Goal: Transaction & Acquisition: Purchase product/service

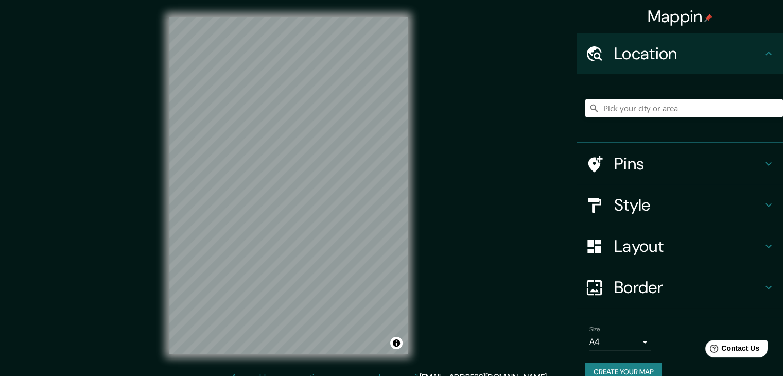
drag, startPoint x: 0, startPoint y: 0, endPoint x: 84, endPoint y: 12, distance: 85.2
click at [84, 11] on div "Mappin Location Pins Style Layout Border Choose a border. Hint : you can make l…" at bounding box center [391, 194] width 783 height 388
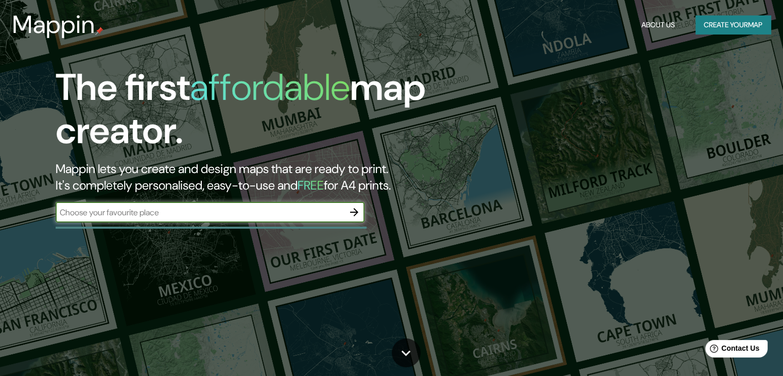
click at [239, 209] on input "text" at bounding box center [200, 212] width 288 height 12
type input "cartago [PERSON_NAME] del cauca"
click at [362, 215] on button "button" at bounding box center [354, 212] width 21 height 21
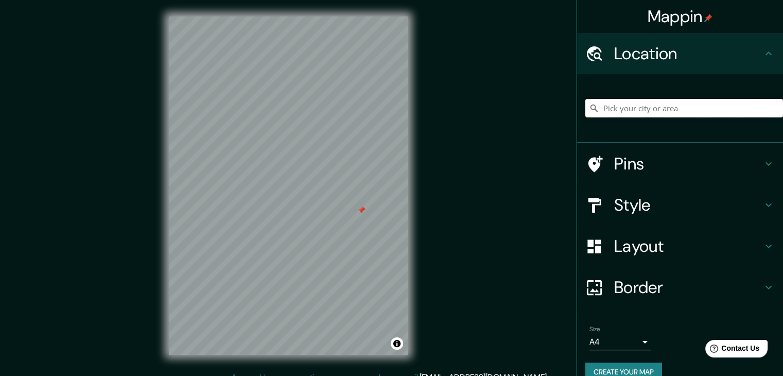
click at [604, 116] on input "Pick your city or area" at bounding box center [684, 108] width 198 height 19
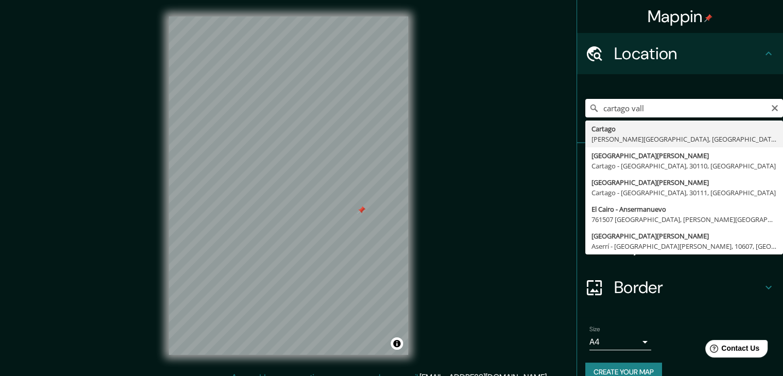
type input "Cartago, [PERSON_NAME][GEOGRAPHIC_DATA], [GEOGRAPHIC_DATA]"
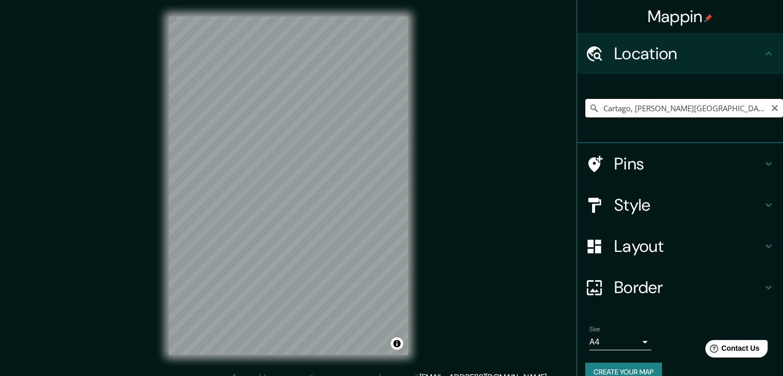
click at [668, 109] on input "Cartago, [PERSON_NAME][GEOGRAPHIC_DATA], [GEOGRAPHIC_DATA]" at bounding box center [684, 108] width 198 height 19
click at [735, 111] on input "Cartago, [PERSON_NAME][GEOGRAPHIC_DATA], [GEOGRAPHIC_DATA]" at bounding box center [684, 108] width 198 height 19
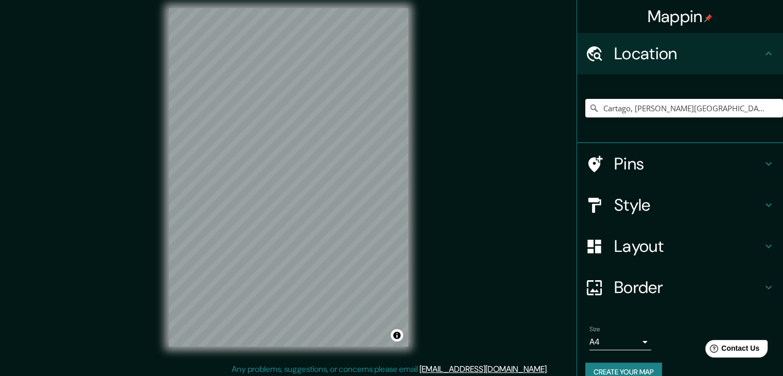
scroll to position [11, 0]
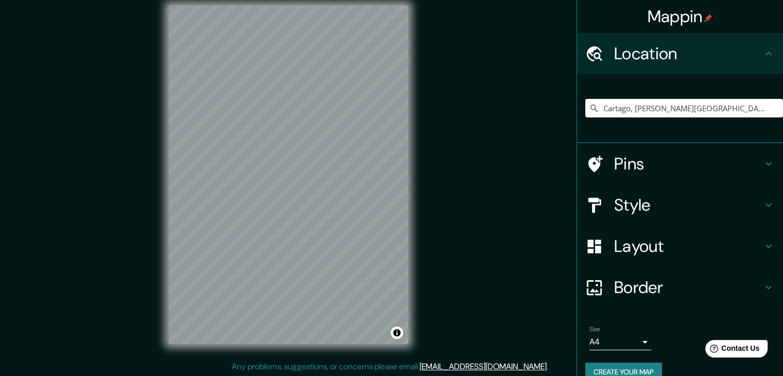
click at [550, 213] on div "Mappin Location [GEOGRAPHIC_DATA], [PERSON_NAME][GEOGRAPHIC_DATA], [GEOGRAPHIC_…" at bounding box center [391, 183] width 783 height 388
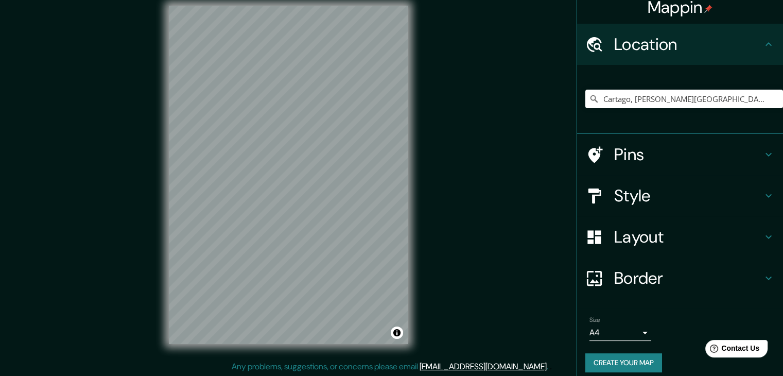
scroll to position [17, 0]
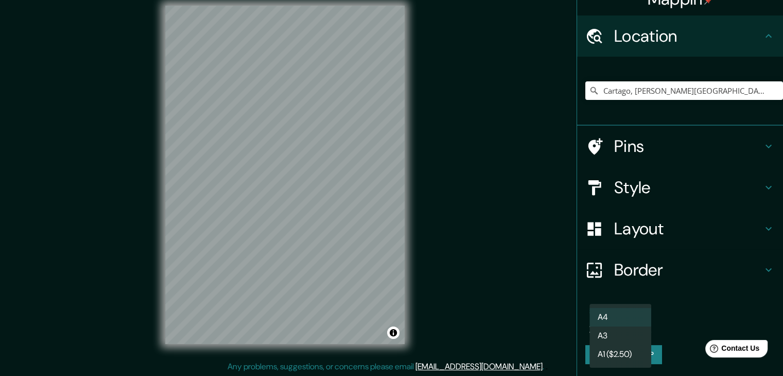
click at [626, 324] on body "Mappin Location [GEOGRAPHIC_DATA], [PERSON_NAME][GEOGRAPHIC_DATA], [GEOGRAPHIC_…" at bounding box center [391, 177] width 783 height 376
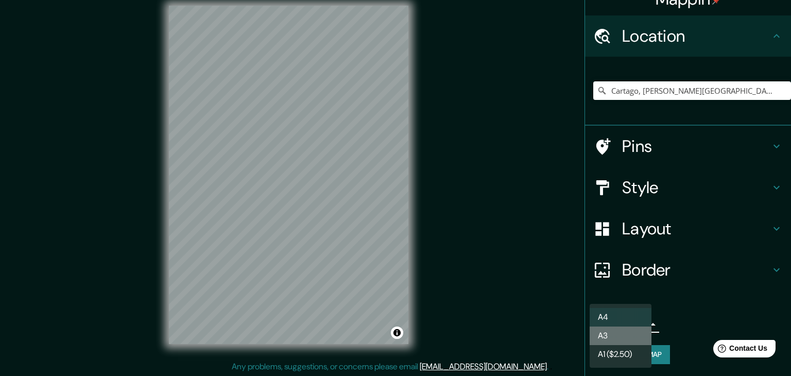
click at [611, 339] on li "A3" at bounding box center [620, 335] width 62 height 19
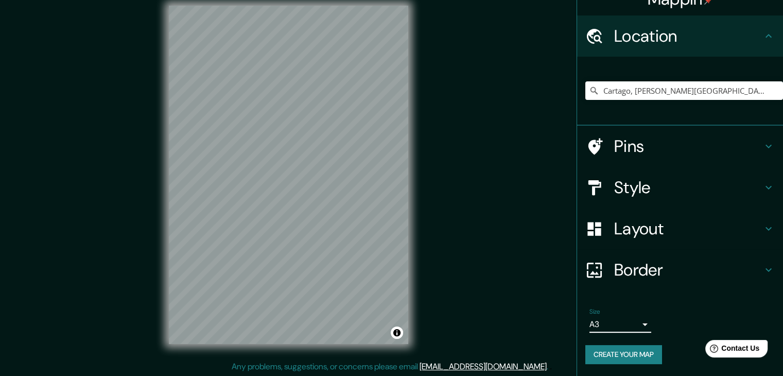
click at [629, 318] on body "Mappin Location [GEOGRAPHIC_DATA], [PERSON_NAME][GEOGRAPHIC_DATA], [GEOGRAPHIC_…" at bounding box center [391, 177] width 783 height 376
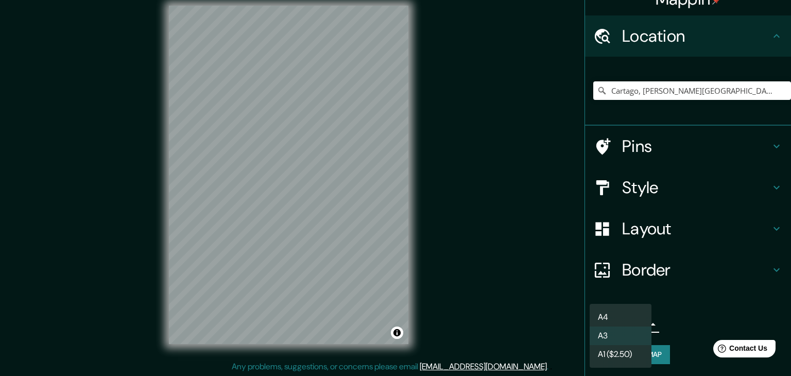
click at [621, 318] on li "A4" at bounding box center [620, 317] width 62 height 19
type input "single"
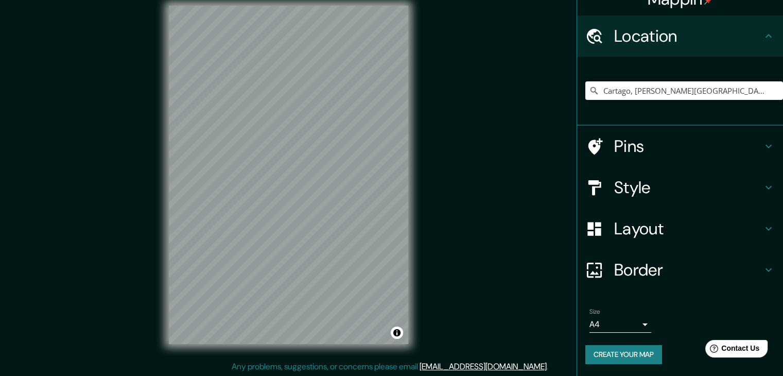
scroll to position [12, 0]
click at [697, 147] on h4 "Pins" at bounding box center [688, 146] width 148 height 21
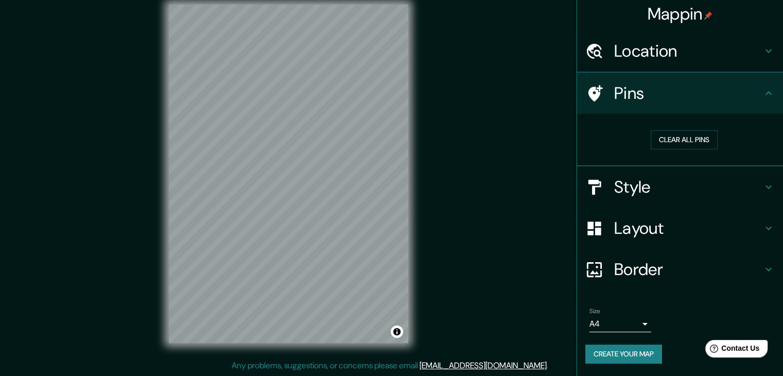
scroll to position [2, 0]
click at [686, 99] on h4 "Pins" at bounding box center [688, 93] width 148 height 21
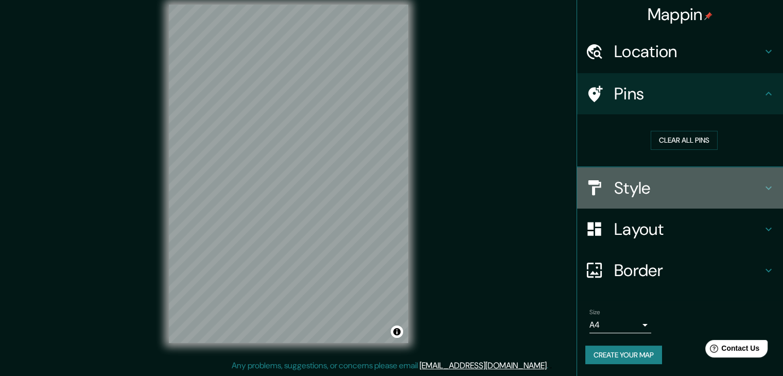
click at [667, 186] on h4 "Style" at bounding box center [688, 188] width 148 height 21
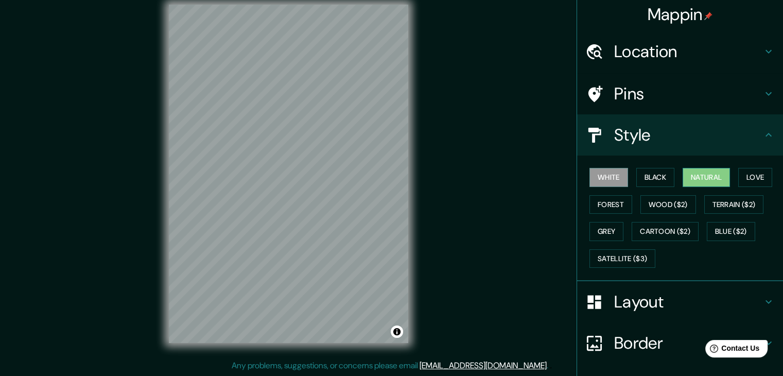
click at [699, 173] on button "Natural" at bounding box center [705, 177] width 47 height 19
click at [754, 175] on button "Love" at bounding box center [755, 177] width 34 height 19
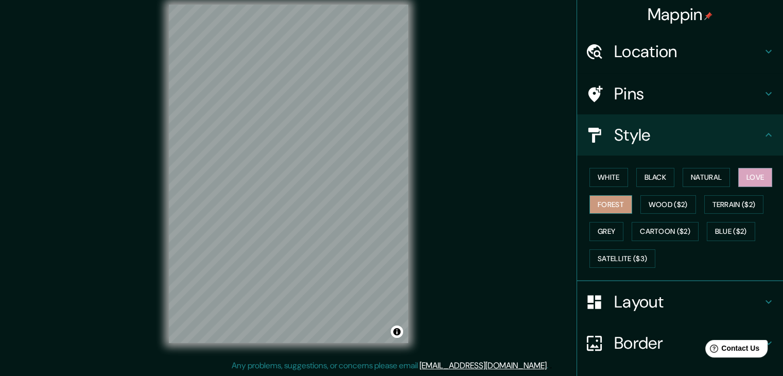
click at [595, 203] on button "Forest" at bounding box center [610, 204] width 43 height 19
click at [708, 202] on button "Terrain ($2)" at bounding box center [734, 204] width 60 height 19
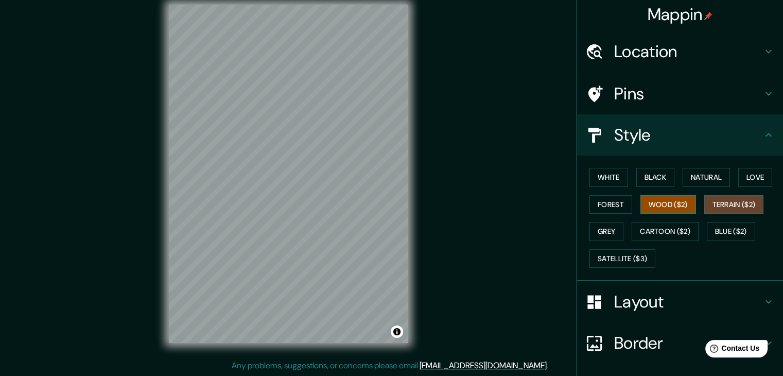
click at [661, 200] on button "Wood ($2)" at bounding box center [668, 204] width 56 height 19
click at [716, 203] on button "Terrain ($2)" at bounding box center [734, 204] width 60 height 19
click at [610, 235] on button "Grey" at bounding box center [606, 231] width 34 height 19
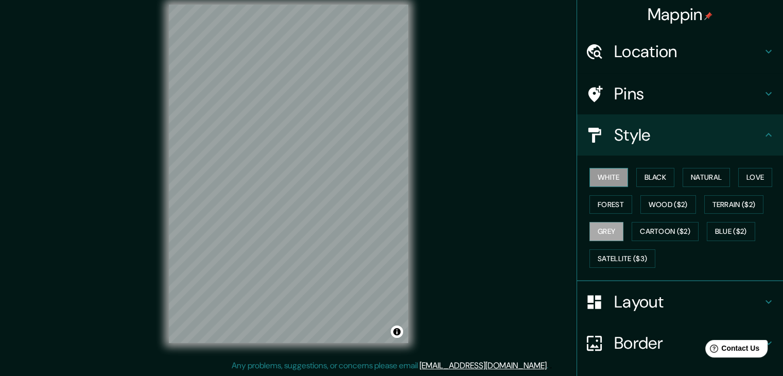
click at [603, 180] on button "White" at bounding box center [608, 177] width 39 height 19
click at [700, 171] on button "Natural" at bounding box center [705, 177] width 47 height 19
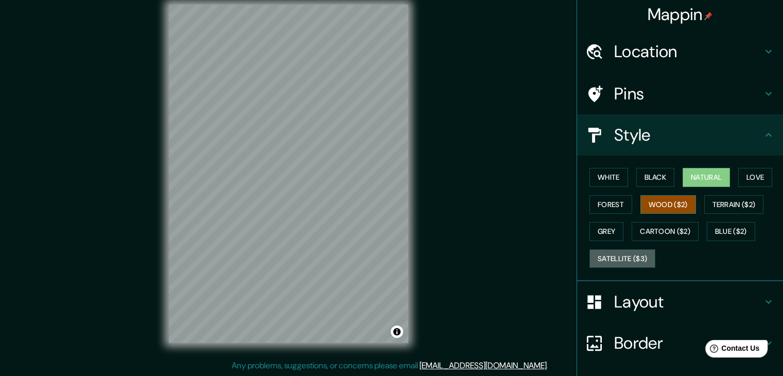
drag, startPoint x: 633, startPoint y: 261, endPoint x: 642, endPoint y: 207, distance: 55.4
click at [632, 262] on button "Satellite ($3)" at bounding box center [622, 258] width 66 height 19
drag, startPoint x: 698, startPoint y: 162, endPoint x: 701, endPoint y: 179, distance: 17.3
click at [698, 165] on div "White Black Natural Love Forest Wood ($2) Terrain ($2) Grey Cartoon ($2) Blue (…" at bounding box center [680, 218] width 206 height 126
click at [701, 179] on button "Natural" at bounding box center [705, 177] width 47 height 19
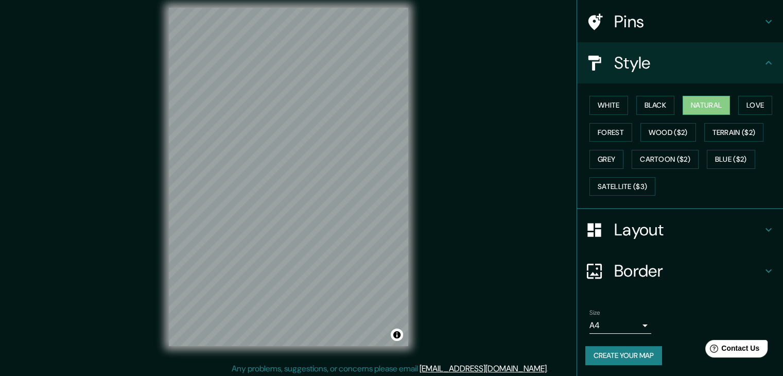
scroll to position [12, 0]
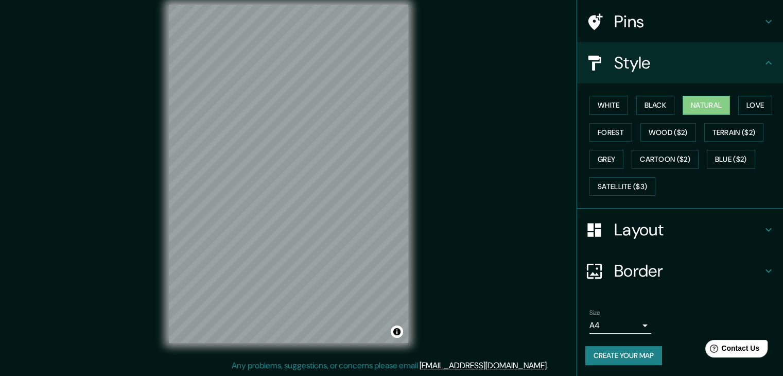
click at [621, 350] on button "Create your map" at bounding box center [623, 355] width 77 height 19
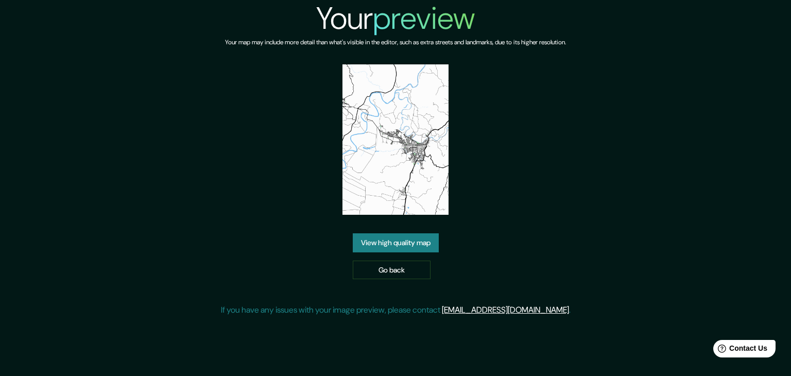
click at [408, 238] on link "View high quality map" at bounding box center [396, 242] width 86 height 19
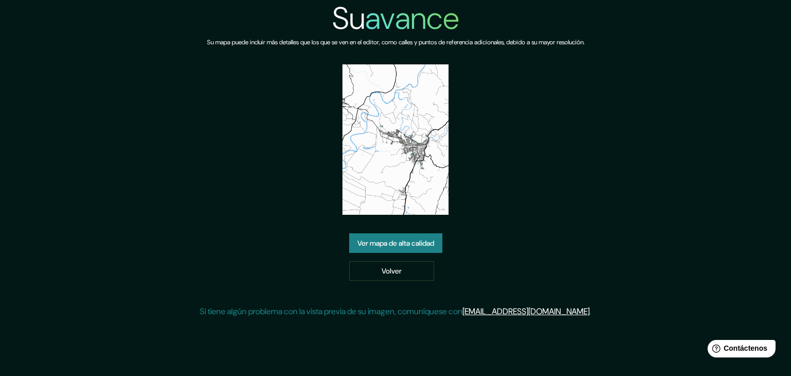
click at [410, 243] on font "Ver mapa de alta calidad" at bounding box center [395, 242] width 77 height 9
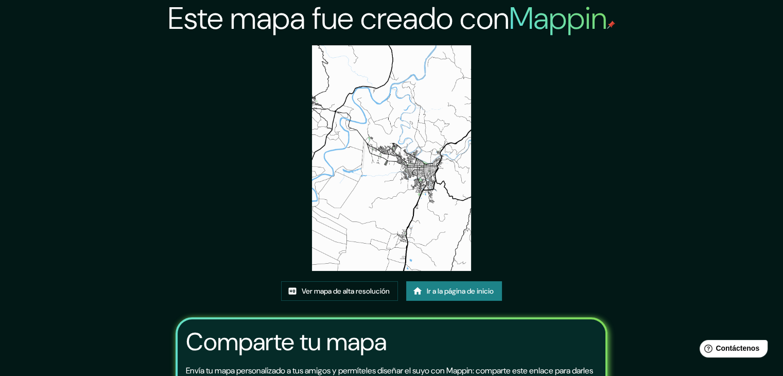
click at [406, 197] on img at bounding box center [392, 157] width 160 height 225
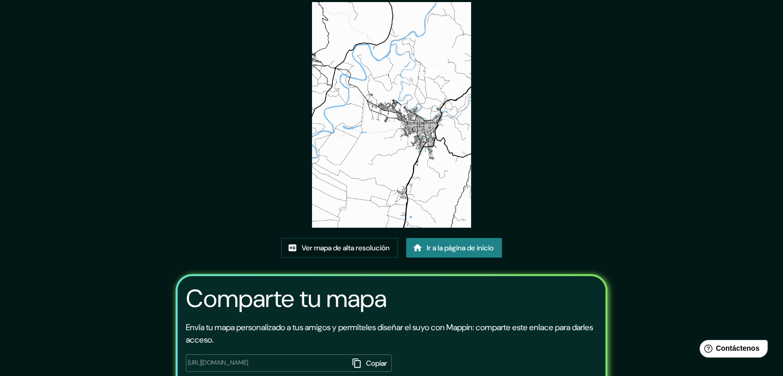
scroll to position [103, 0]
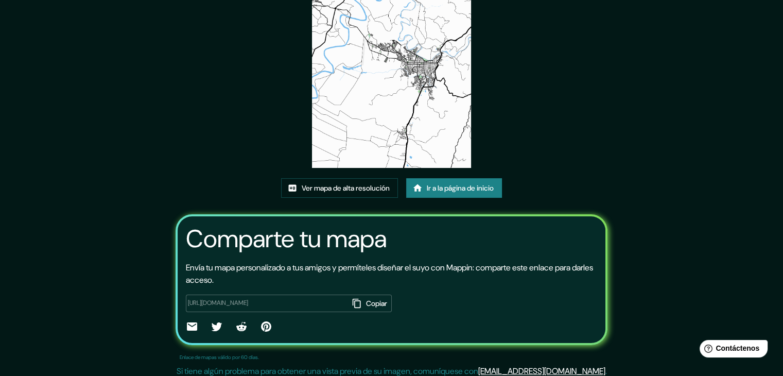
click at [187, 322] on icon at bounding box center [192, 326] width 10 height 8
click at [457, 189] on font "Ir a la página de inicio" at bounding box center [460, 187] width 67 height 9
